Goal: Task Accomplishment & Management: Use online tool/utility

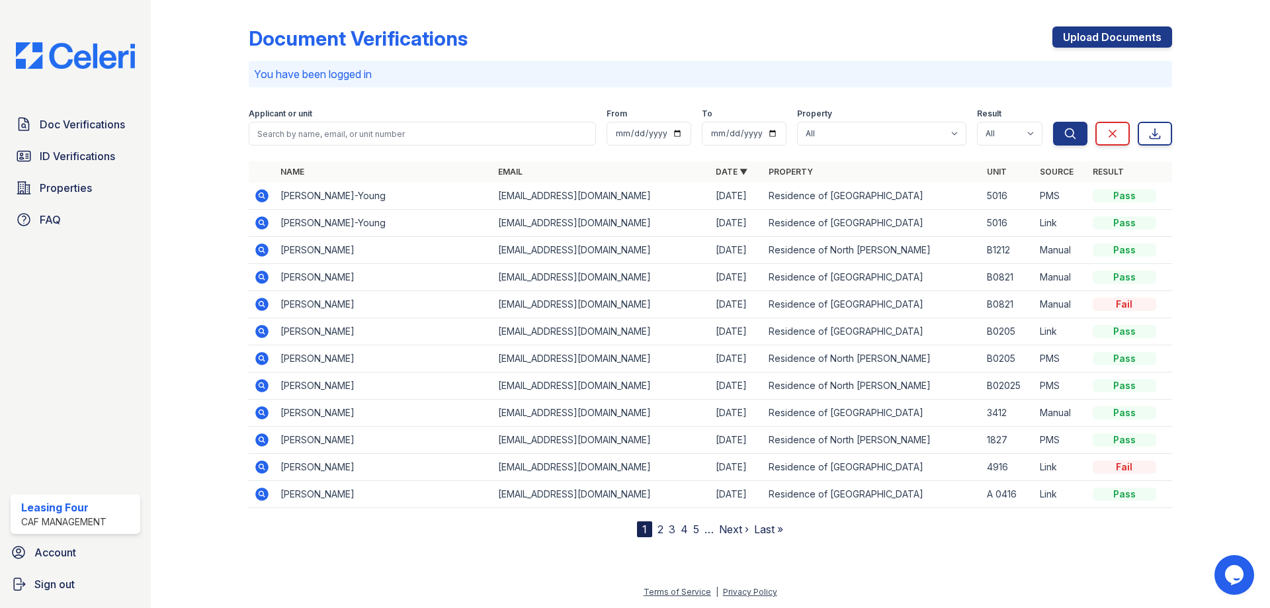
click at [92, 142] on div "Doc Verifications ID Verifications Properties FAQ" at bounding box center [75, 172] width 140 height 122
click at [87, 154] on span "ID Verifications" at bounding box center [77, 156] width 75 height 16
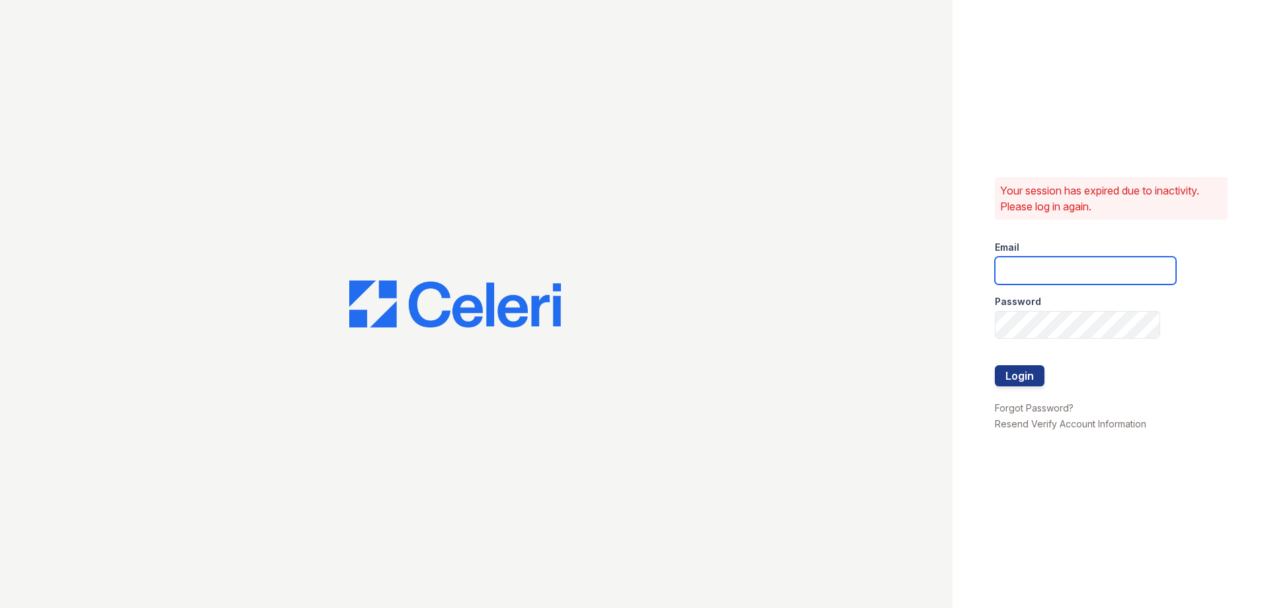
type input "[EMAIL_ADDRESS][DOMAIN_NAME]"
click at [1018, 376] on button "Login" at bounding box center [1020, 375] width 50 height 21
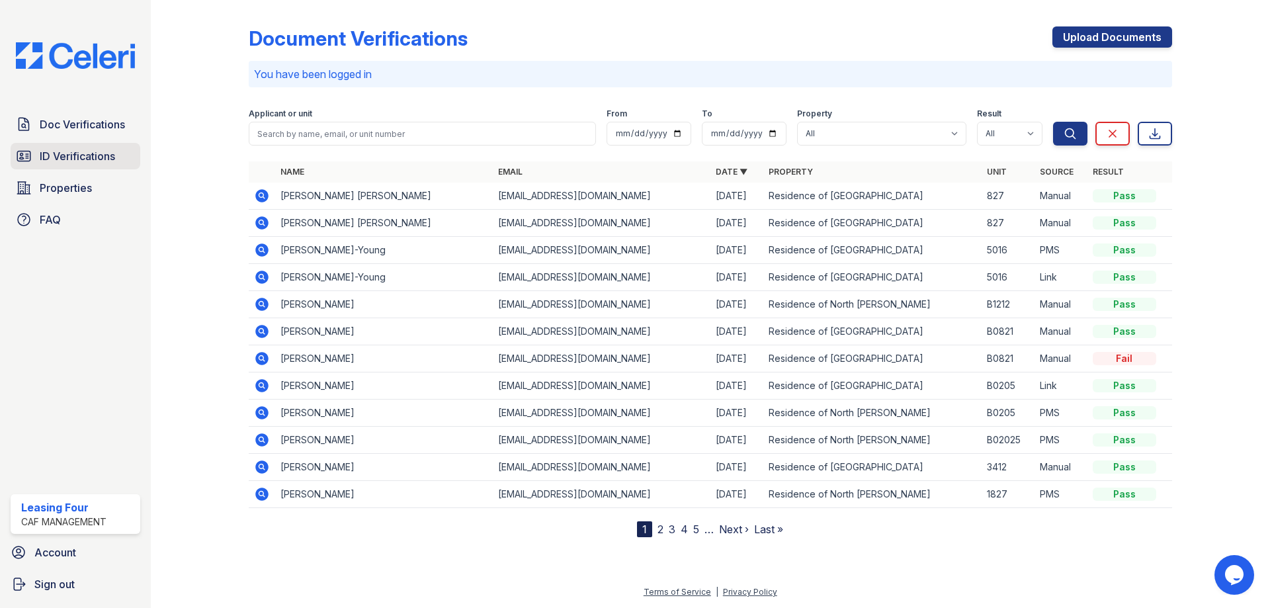
click at [65, 151] on span "ID Verifications" at bounding box center [77, 156] width 75 height 16
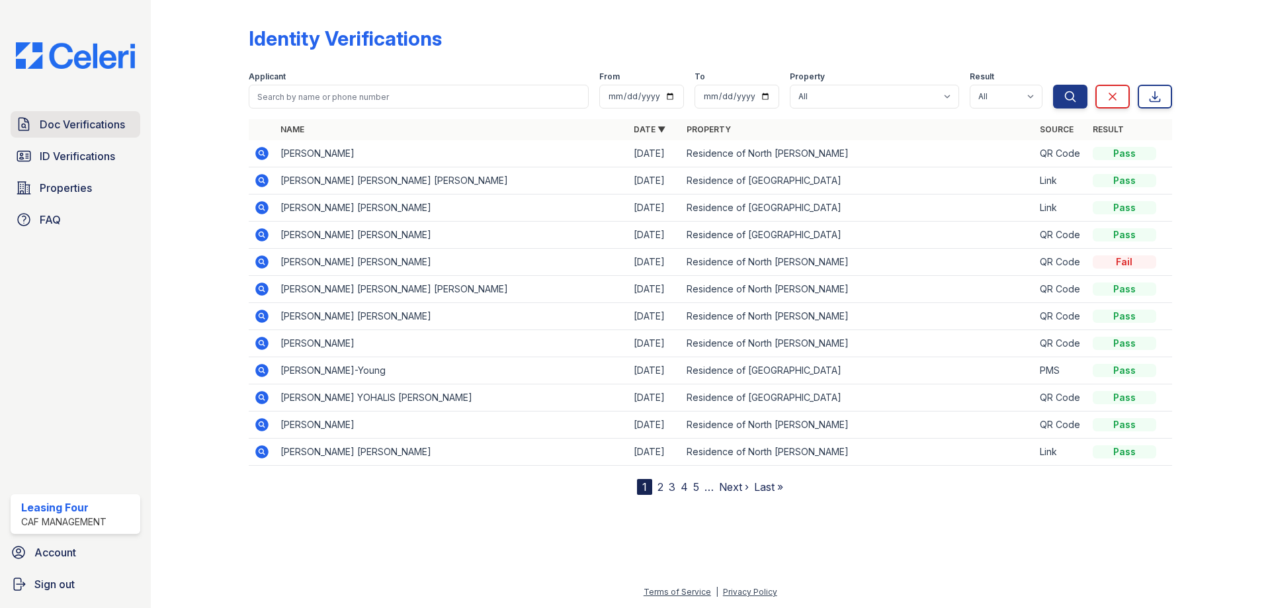
click at [44, 121] on span "Doc Verifications" at bounding box center [82, 124] width 85 height 16
